Goal: Information Seeking & Learning: Learn about a topic

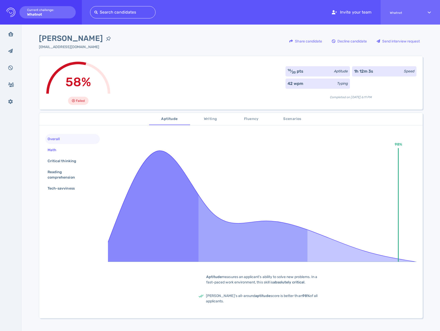
click at [63, 155] on div "Math" at bounding box center [72, 150] width 54 height 10
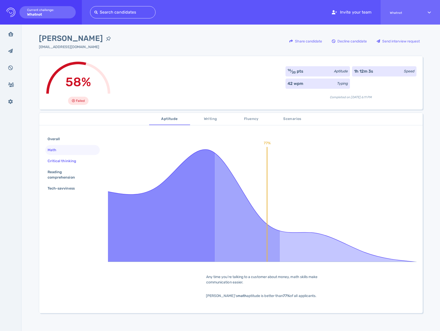
click at [59, 160] on div "Critical thinking" at bounding box center [65, 160] width 36 height 7
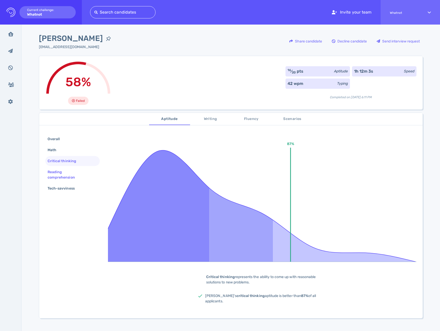
click at [58, 172] on div "Reading comprehension" at bounding box center [71, 174] width 48 height 13
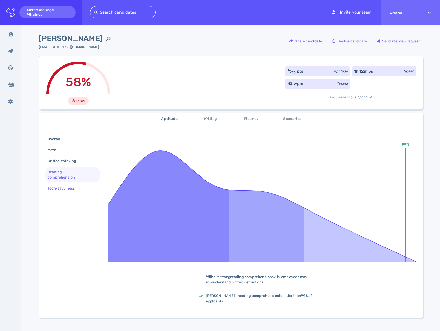
click at [59, 190] on div "Tech-savviness" at bounding box center [64, 188] width 34 height 7
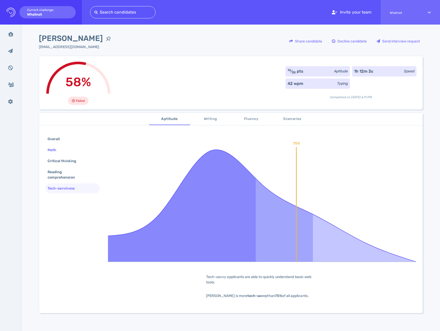
click at [50, 151] on div "Math" at bounding box center [55, 149] width 16 height 7
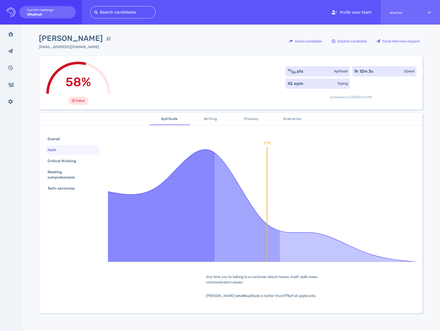
click at [202, 120] on span "Writing" at bounding box center [210, 119] width 35 height 6
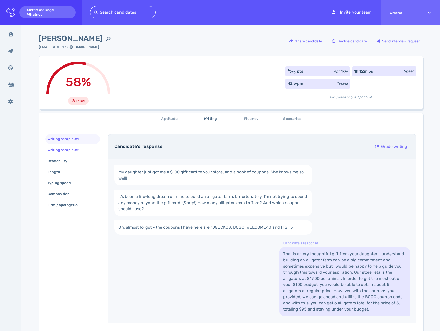
click at [71, 150] on div "Writing sample #2" at bounding box center [66, 149] width 39 height 7
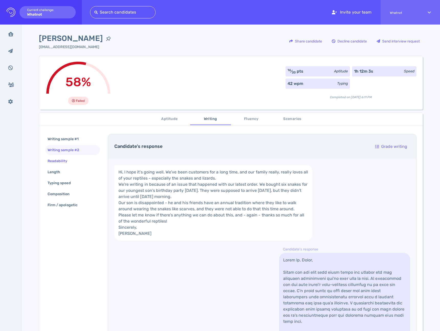
click at [60, 160] on div "Readability" at bounding box center [60, 160] width 27 height 7
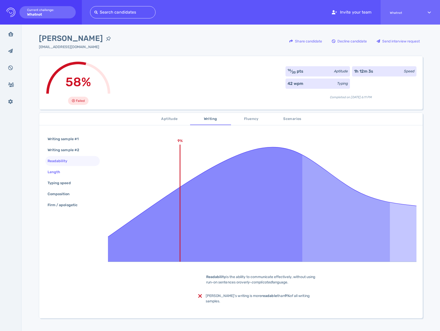
click at [56, 169] on div "Length" at bounding box center [57, 171] width 20 height 7
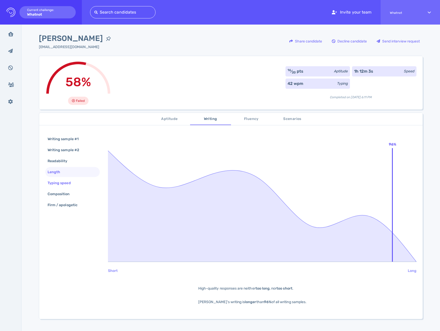
click at [55, 183] on div "Typing speed" at bounding box center [62, 182] width 30 height 7
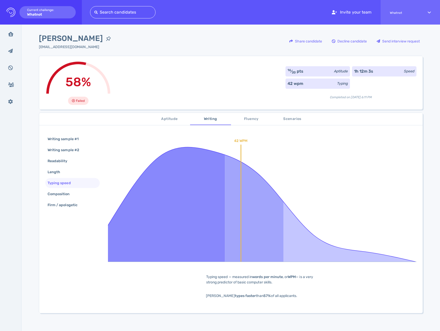
click at [55, 199] on div "Writing sample #1 Writing sample #2 Readability Length Typing speed Composition…" at bounding box center [72, 172] width 54 height 77
click at [65, 149] on div "Writing sample #2" at bounding box center [66, 149] width 39 height 7
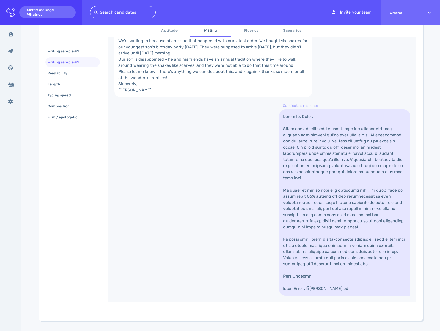
scroll to position [58, 0]
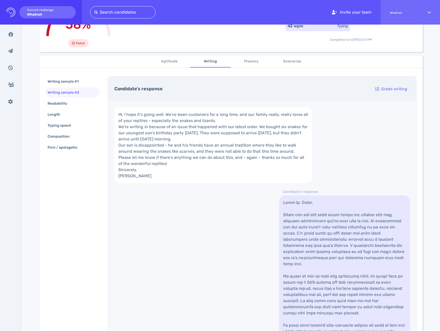
click at [249, 65] on button "Fluency" at bounding box center [251, 61] width 41 height 12
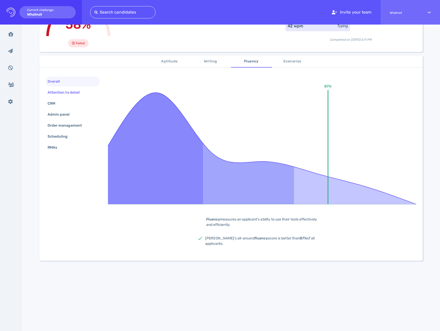
click at [74, 91] on div "Attention to detail" at bounding box center [66, 92] width 39 height 7
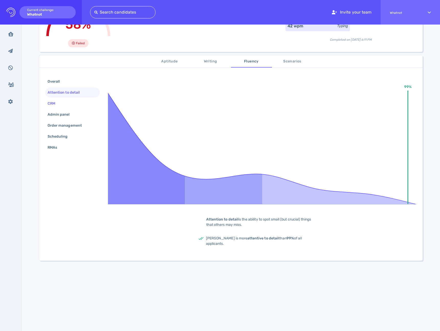
click at [57, 102] on div "CRM" at bounding box center [54, 103] width 15 height 7
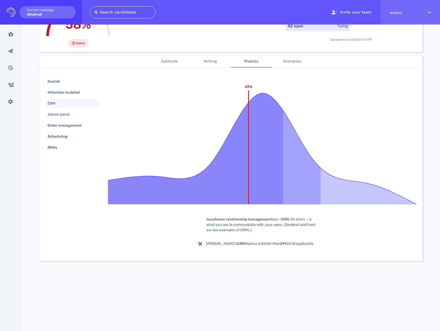
click at [57, 111] on div "Admin panel" at bounding box center [61, 114] width 29 height 7
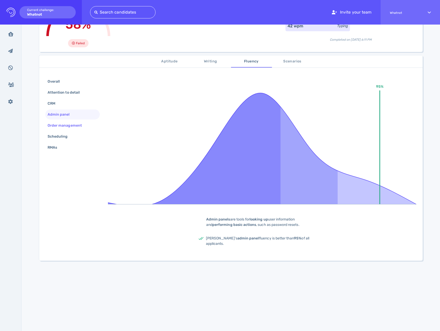
click at [60, 124] on div "Order management" at bounding box center [67, 125] width 41 height 7
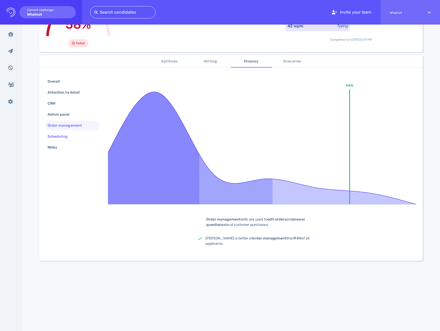
click at [59, 136] on div "Scheduling" at bounding box center [60, 136] width 27 height 7
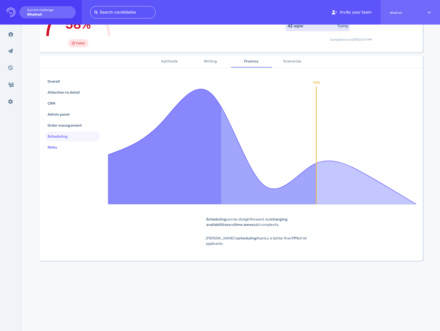
click at [60, 146] on div "RMAs" at bounding box center [55, 147] width 17 height 7
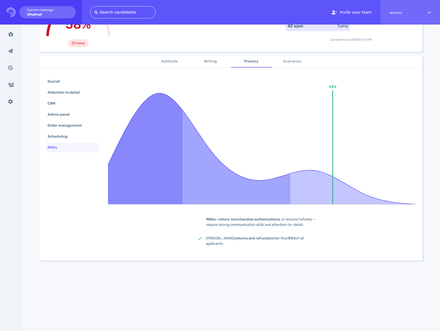
click at [279, 65] on button "Scenarios" at bounding box center [292, 61] width 41 height 12
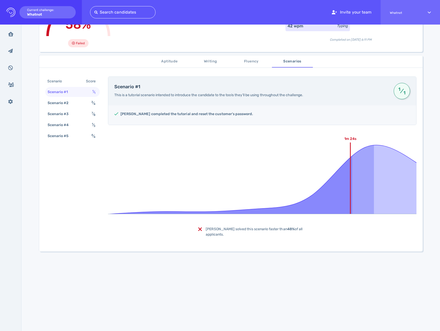
click at [170, 64] on span "Aptitude" at bounding box center [169, 61] width 35 height 6
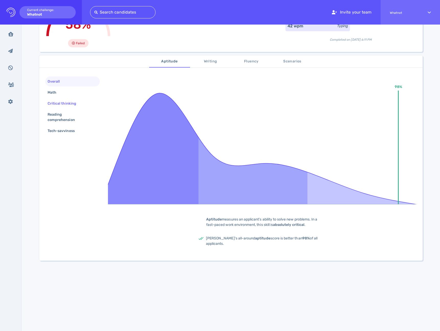
click at [63, 100] on div "Critical thinking" at bounding box center [65, 103] width 36 height 7
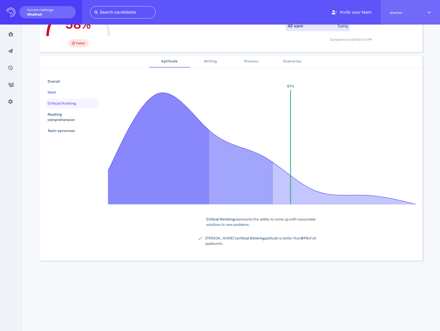
click at [54, 93] on div "Math" at bounding box center [55, 92] width 16 height 7
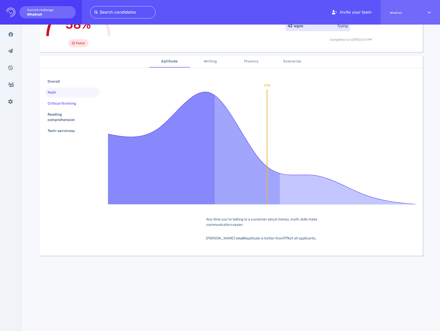
click at [56, 107] on div "Critical thinking" at bounding box center [65, 103] width 36 height 7
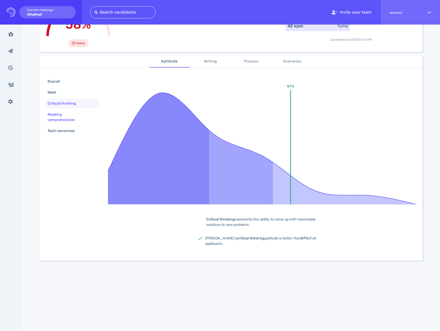
click at [58, 115] on div "Reading comprehension" at bounding box center [71, 117] width 48 height 13
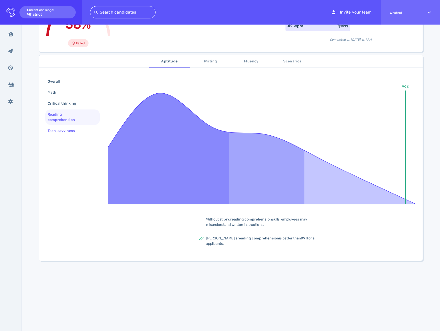
click at [62, 129] on div "Tech-savviness" at bounding box center [64, 130] width 34 height 7
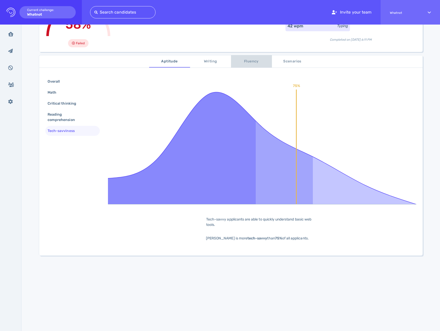
click at [244, 59] on span "Fluency" at bounding box center [251, 61] width 35 height 6
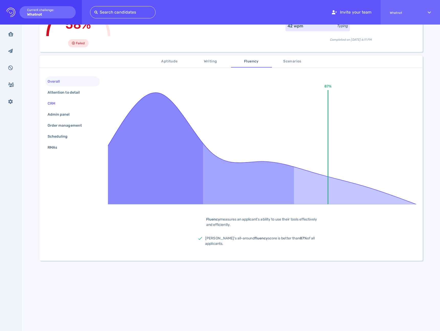
click at [57, 104] on div "CRM" at bounding box center [54, 103] width 15 height 7
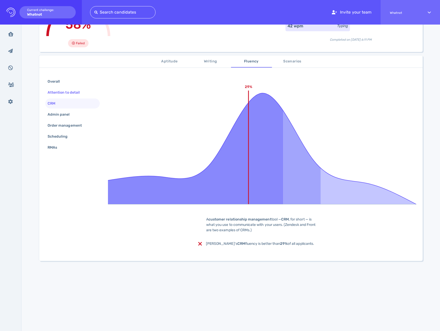
click at [60, 93] on div "Attention to detail" at bounding box center [66, 92] width 39 height 7
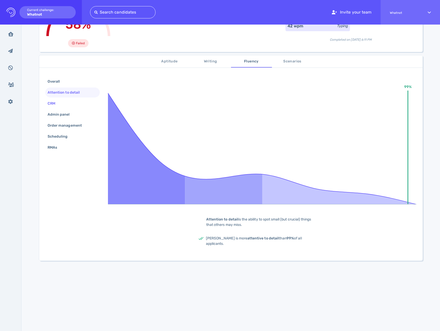
click at [57, 103] on div "CRM" at bounding box center [54, 103] width 15 height 7
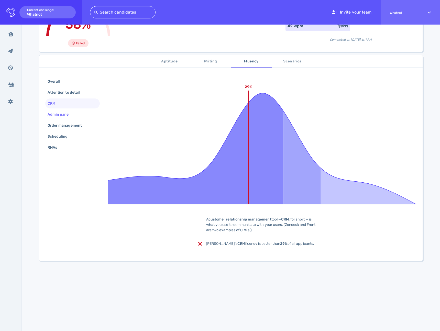
click at [57, 113] on div "Admin panel" at bounding box center [61, 114] width 29 height 7
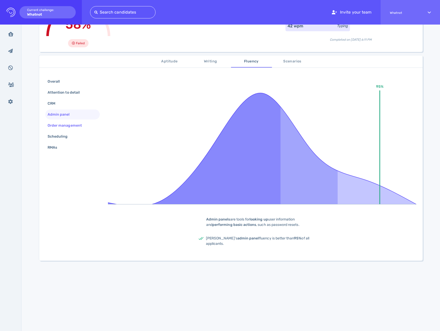
click at [62, 128] on div "Order management" at bounding box center [67, 125] width 41 height 7
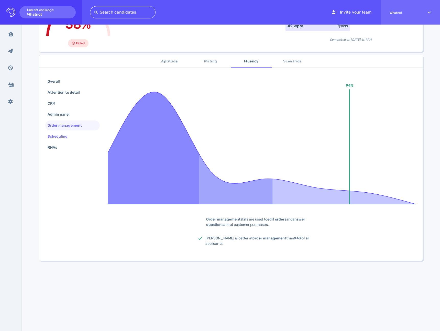
click at [59, 135] on div "Scheduling" at bounding box center [60, 136] width 27 height 7
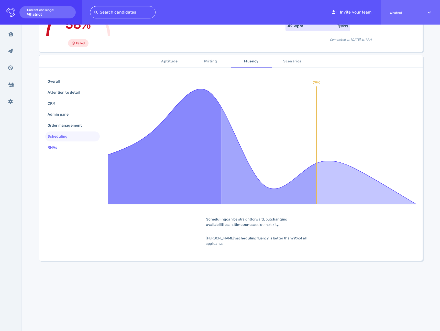
click at [52, 148] on div "RMAs" at bounding box center [55, 147] width 17 height 7
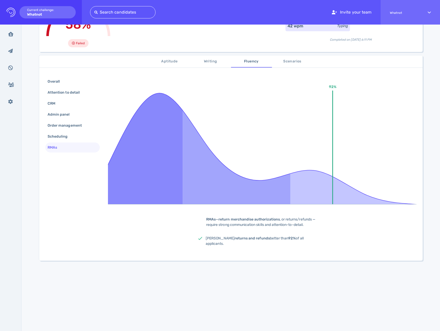
click at [306, 68] on div "Aptitude Writing Fluency Scenarios Overall Attention to detail CRM Admin panel …" at bounding box center [230, 157] width 383 height 205
click at [298, 65] on button "Scenarios" at bounding box center [292, 61] width 41 height 12
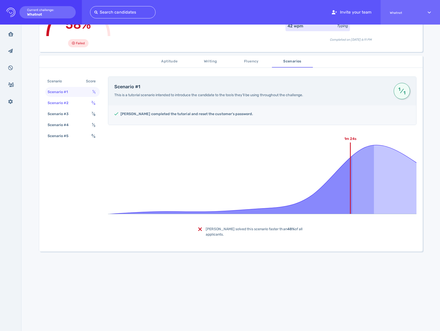
click at [74, 104] on div "Scenario #2 3 ⁄ 4" at bounding box center [72, 103] width 54 height 10
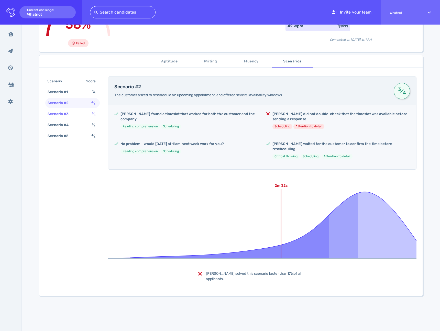
click at [64, 114] on div "Scenario #3" at bounding box center [61, 113] width 28 height 7
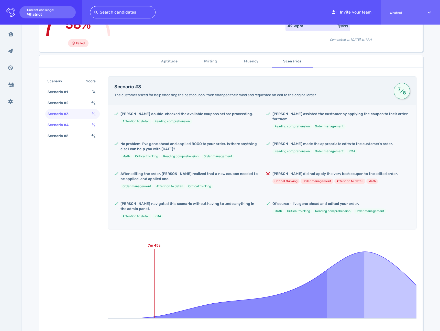
click at [61, 124] on div "Scenario #4" at bounding box center [61, 124] width 28 height 7
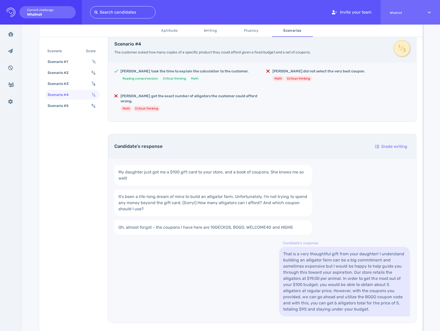
scroll to position [79, 0]
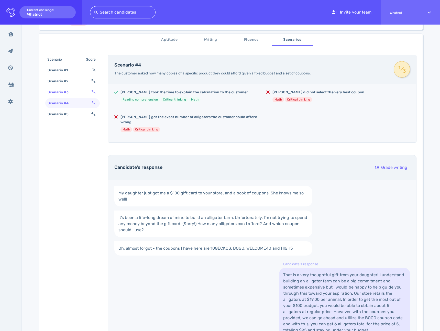
click at [73, 91] on div "Scenario #3 7 ⁄ 8" at bounding box center [72, 92] width 54 height 10
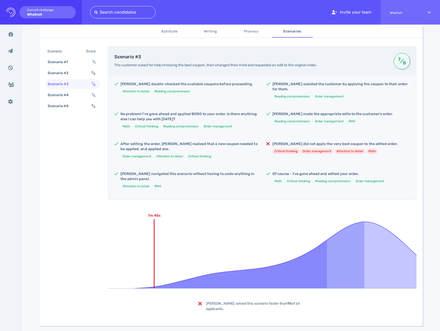
scroll to position [93, 0]
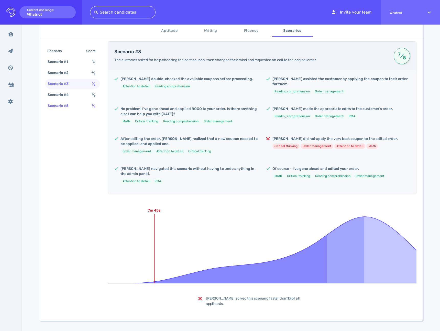
click at [60, 108] on div "Scenario #5" at bounding box center [61, 105] width 28 height 7
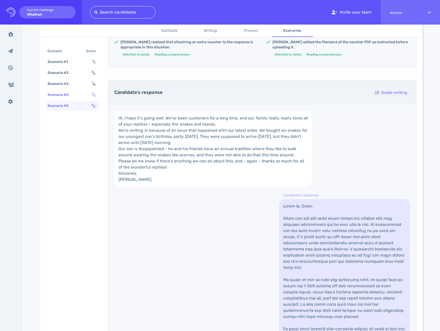
scroll to position [153, 0]
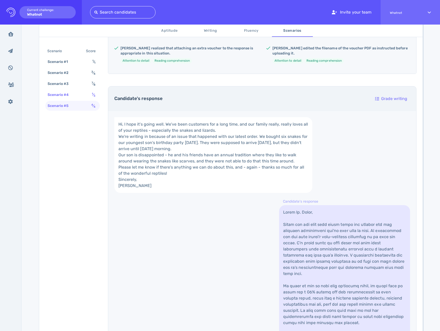
click at [66, 98] on div "Scenario #4" at bounding box center [61, 94] width 28 height 7
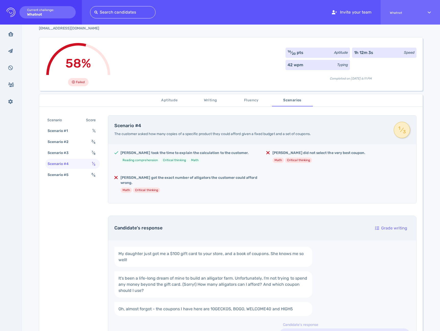
scroll to position [80, 0]
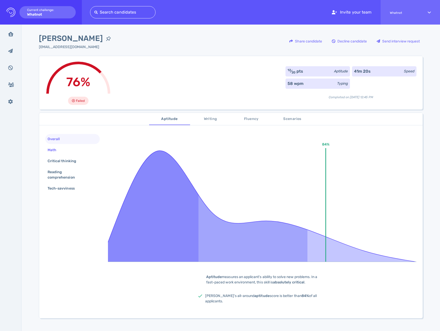
click at [62, 148] on div "Math" at bounding box center [72, 150] width 54 height 10
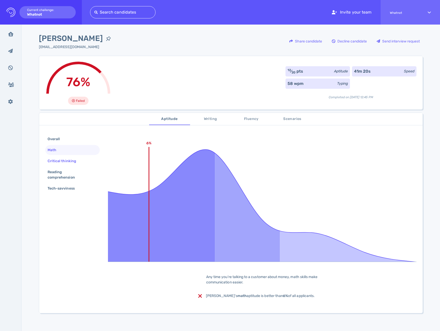
click at [58, 159] on div "Critical thinking" at bounding box center [65, 160] width 36 height 7
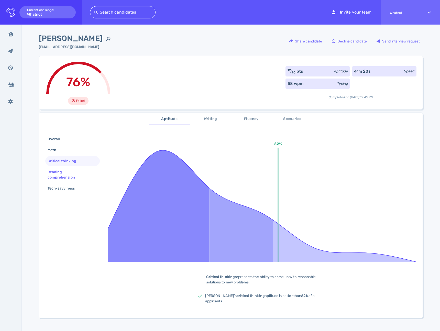
click at [62, 174] on div "Reading comprehension" at bounding box center [71, 174] width 48 height 13
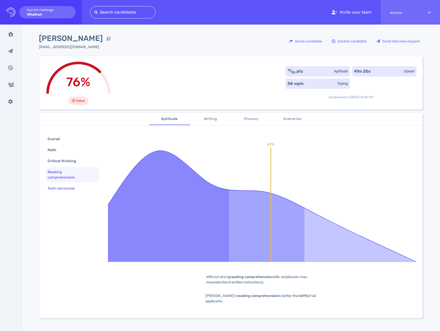
click at [61, 187] on div "Tech-savviness" at bounding box center [64, 188] width 34 height 7
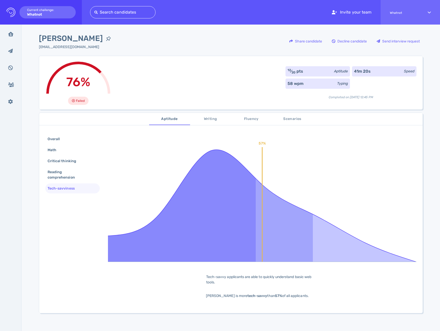
click at [216, 116] on span "Writing" at bounding box center [210, 119] width 35 height 6
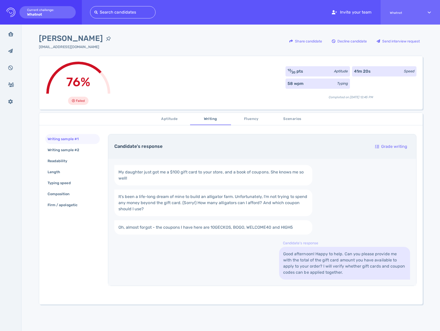
click at [247, 118] on span "Fluency" at bounding box center [251, 119] width 35 height 6
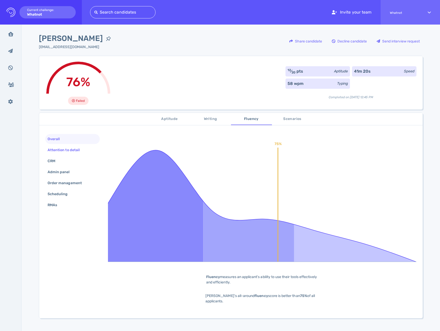
click at [69, 149] on div "Attention to detail" at bounding box center [66, 149] width 39 height 7
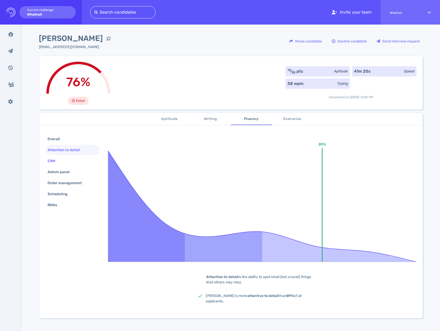
click at [60, 157] on div "CRM" at bounding box center [72, 161] width 54 height 10
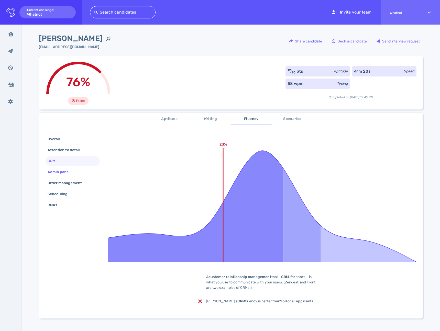
click at [58, 170] on div "Admin panel" at bounding box center [61, 171] width 29 height 7
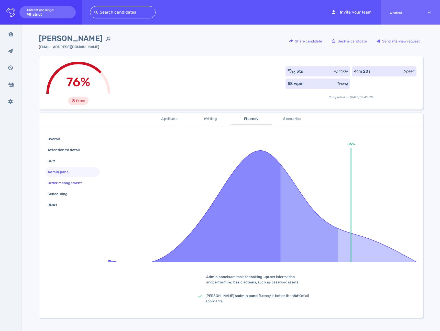
click at [59, 183] on div "Order management" at bounding box center [67, 182] width 41 height 7
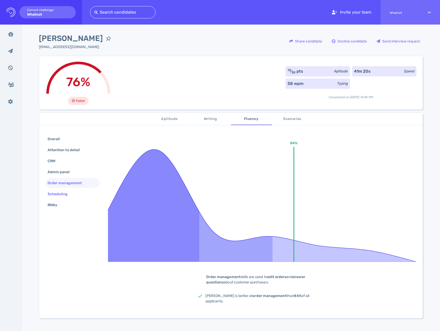
click at [59, 195] on div "Scheduling" at bounding box center [60, 193] width 27 height 7
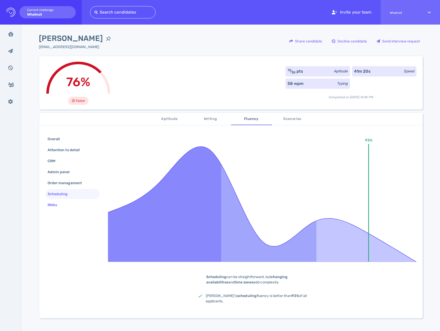
click at [54, 207] on div "RMAs" at bounding box center [55, 204] width 17 height 7
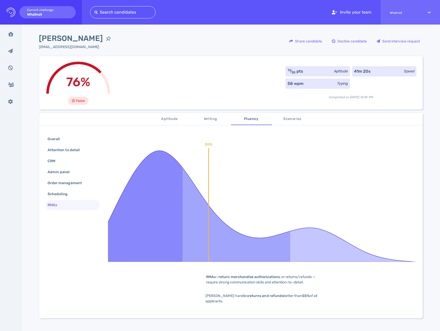
click at [287, 117] on span "Scenarios" at bounding box center [292, 119] width 35 height 6
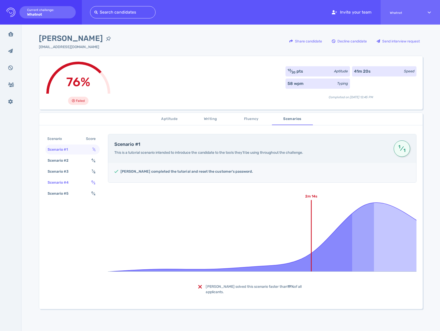
click at [72, 180] on div "Scenario #4" at bounding box center [61, 182] width 28 height 7
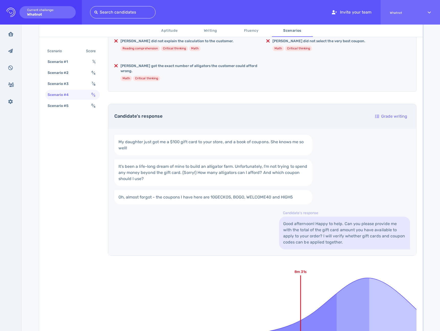
scroll to position [67, 0]
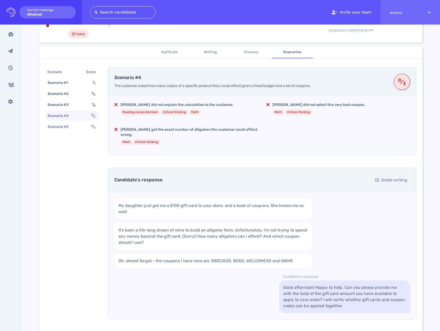
click at [77, 123] on div "Scenario #5 0 ⁄ 4" at bounding box center [72, 127] width 54 height 10
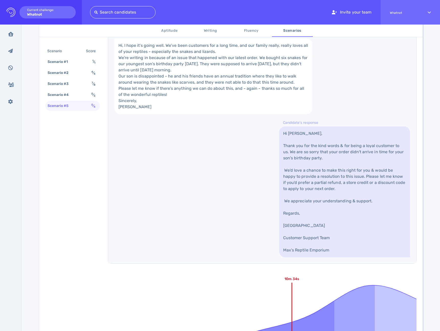
scroll to position [231, 0]
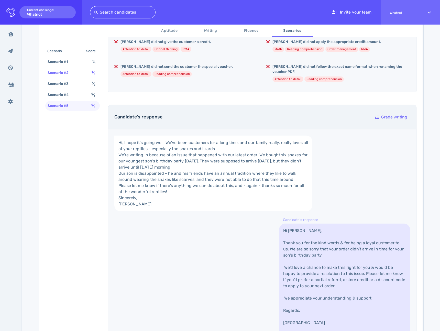
click at [71, 75] on div "Scenario #2" at bounding box center [61, 72] width 28 height 7
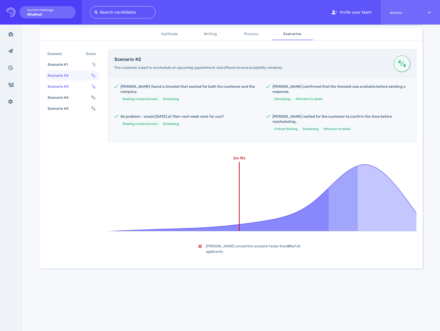
click at [69, 87] on div "Scenario #3" at bounding box center [61, 86] width 28 height 7
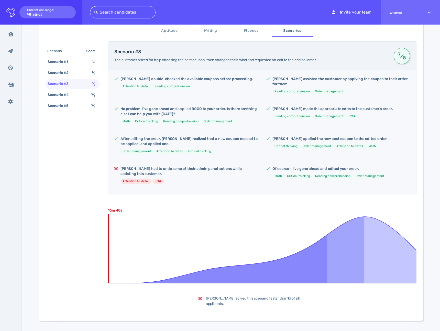
click at [177, 29] on span "Aptitude" at bounding box center [169, 31] width 35 height 6
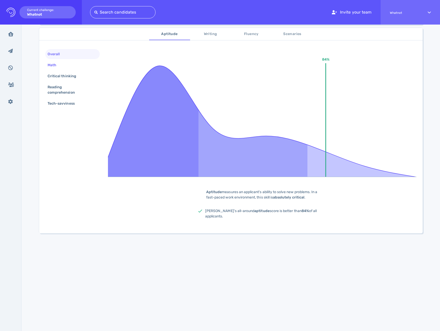
click at [57, 65] on div "Math" at bounding box center [55, 64] width 16 height 7
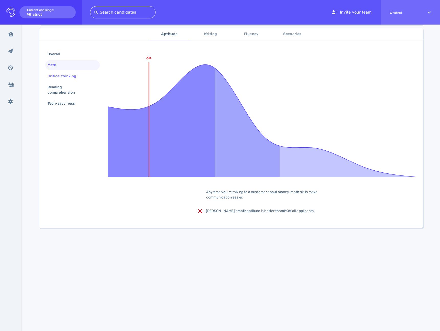
click at [57, 72] on div "Critical thinking" at bounding box center [65, 75] width 36 height 7
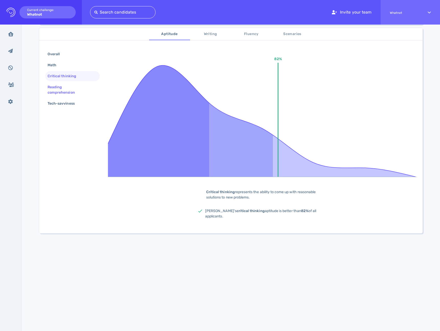
click at [63, 86] on div "Reading comprehension" at bounding box center [71, 89] width 48 height 13
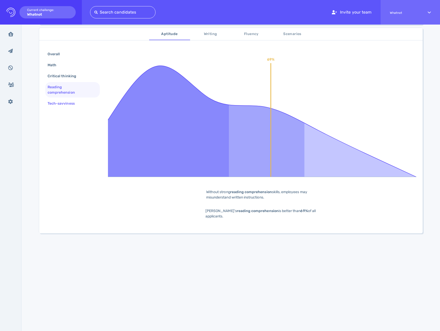
click at [60, 101] on div "Tech-savviness" at bounding box center [64, 103] width 34 height 7
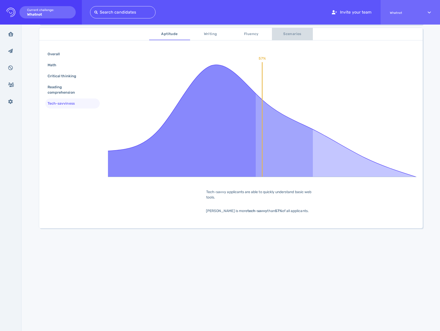
click at [294, 33] on span "Scenarios" at bounding box center [292, 34] width 35 height 6
